Goal: Task Accomplishment & Management: Use online tool/utility

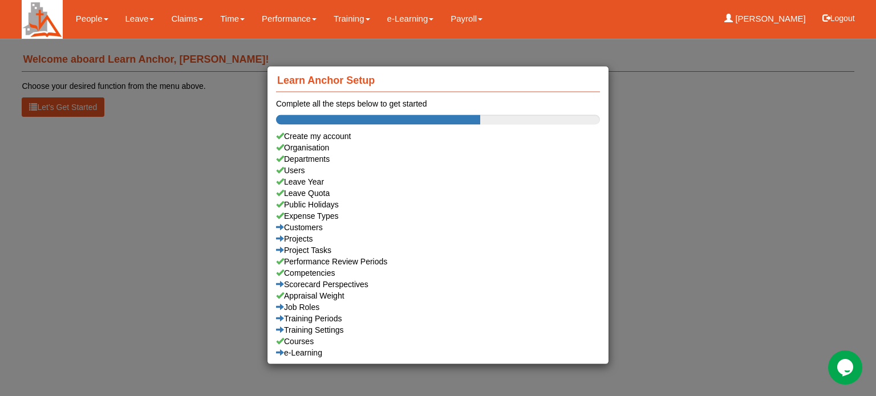
click at [138, 18] on div "Learn Anchor Setup Complete all the steps below to get started Create my accoun…" at bounding box center [438, 198] width 876 height 396
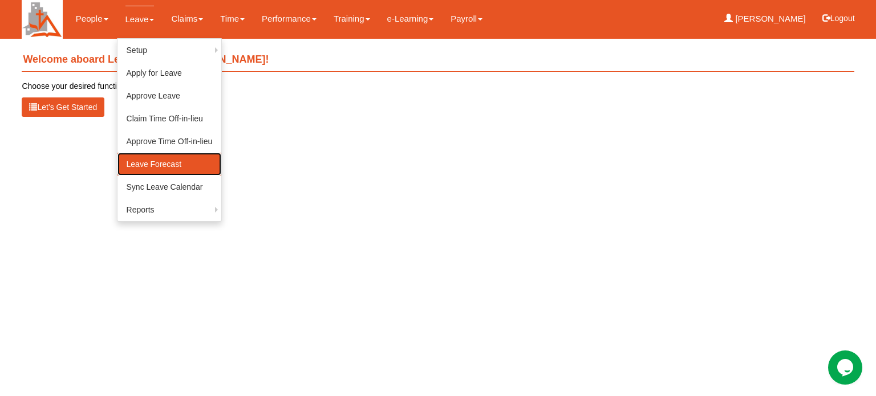
click at [150, 164] on link "Leave Forecast" at bounding box center [169, 164] width 104 height 23
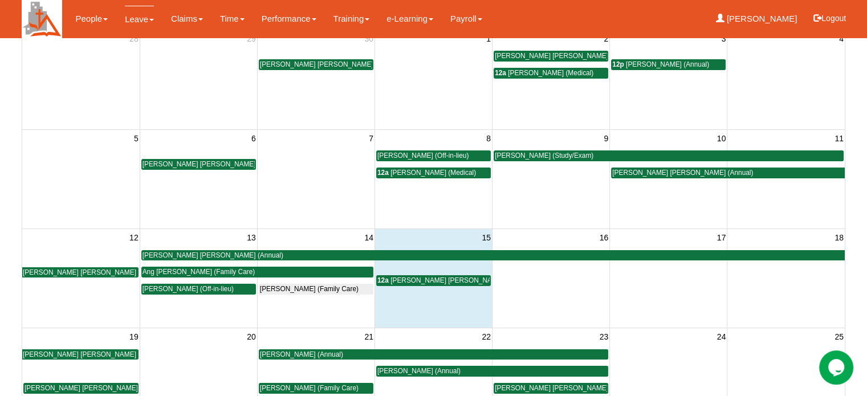
scroll to position [114, 0]
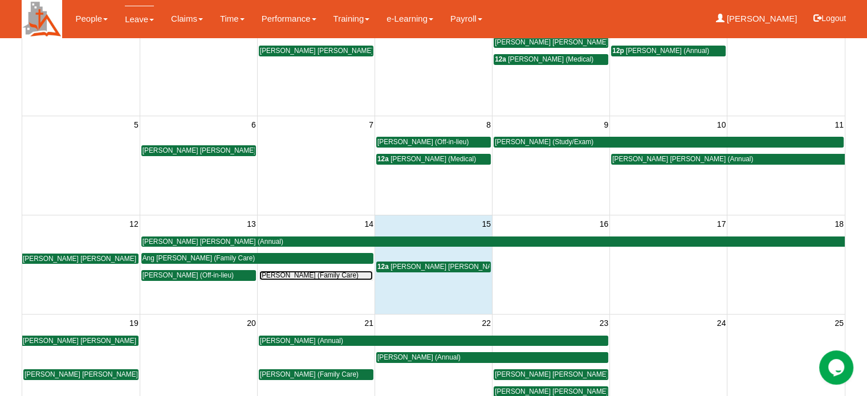
click at [278, 274] on span "[PERSON_NAME] (Family Care)" at bounding box center [309, 275] width 99 height 8
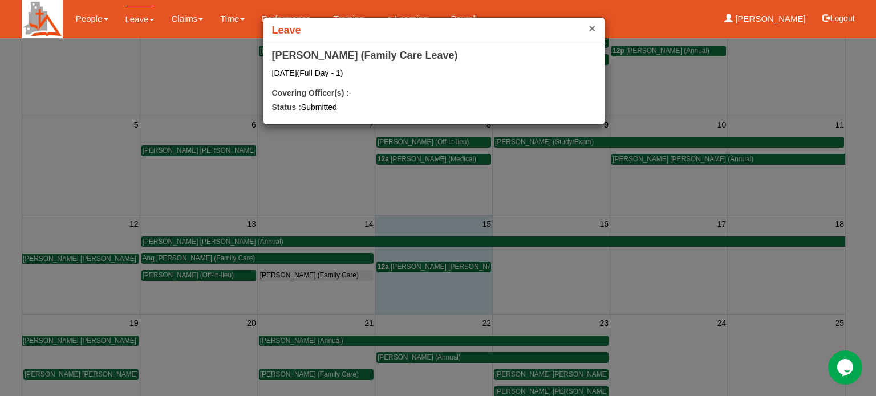
click at [592, 28] on button "×" at bounding box center [591, 28] width 7 height 12
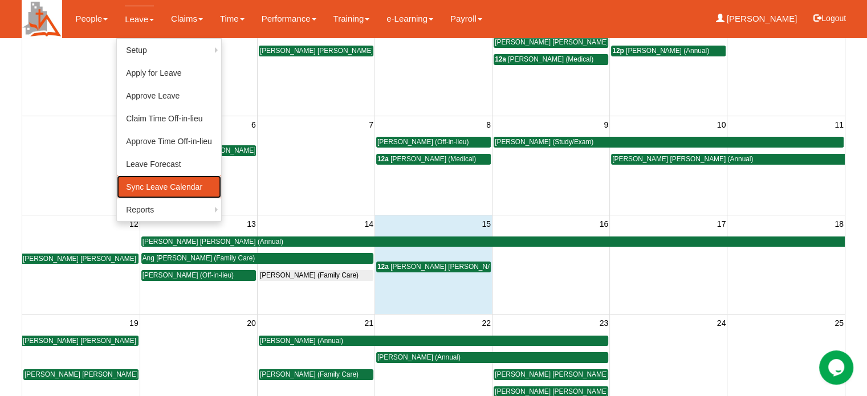
click at [144, 188] on link "Sync Leave Calendar" at bounding box center [169, 187] width 104 height 23
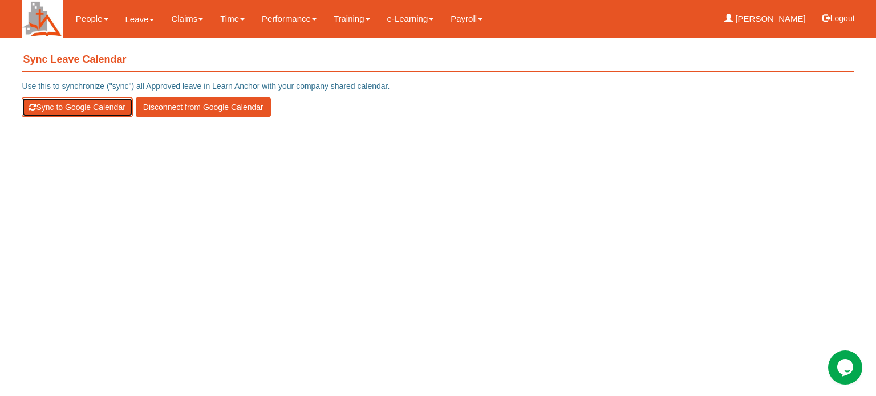
click at [57, 106] on button "Sync to Google Calendar" at bounding box center [77, 106] width 111 height 19
